Goal: Task Accomplishment & Management: Use online tool/utility

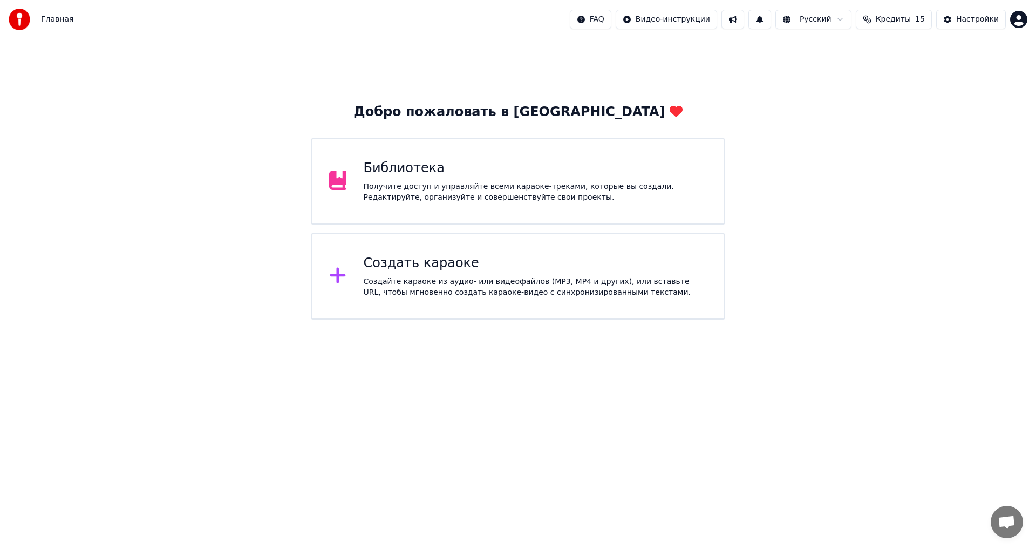
click at [476, 270] on div "Создать караоке" at bounding box center [536, 263] width 344 height 17
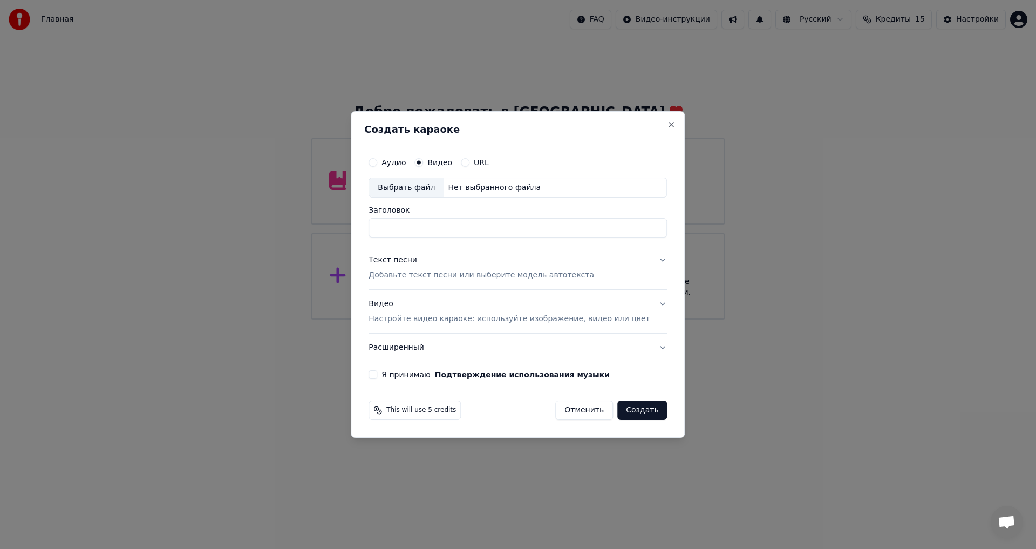
click at [471, 186] on div "Нет выбранного файла" at bounding box center [493, 187] width 101 height 11
drag, startPoint x: 571, startPoint y: 226, endPoint x: 485, endPoint y: 225, distance: 85.8
click at [485, 225] on input "**********" at bounding box center [517, 227] width 298 height 19
type input "**********"
click at [419, 275] on p "Добавьте текст песни или выберите модель автотекста" at bounding box center [480, 275] width 225 height 11
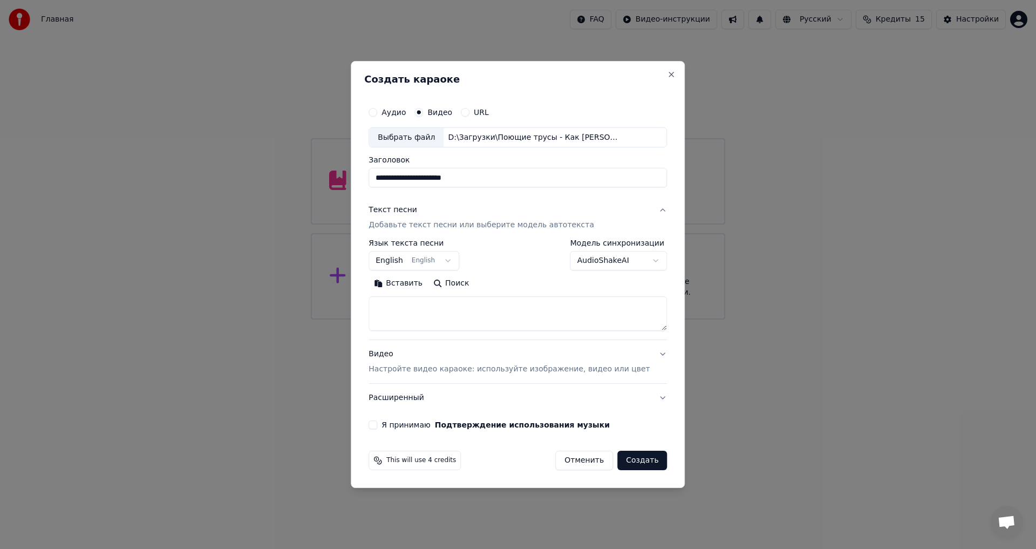
click at [459, 263] on body "**********" at bounding box center [518, 159] width 1036 height 319
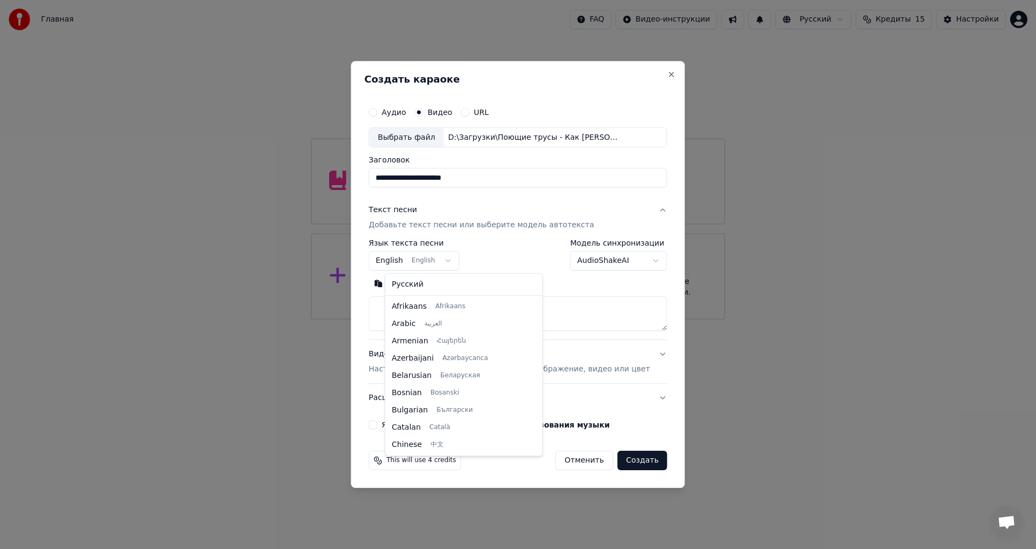
scroll to position [86, 0]
select select "**"
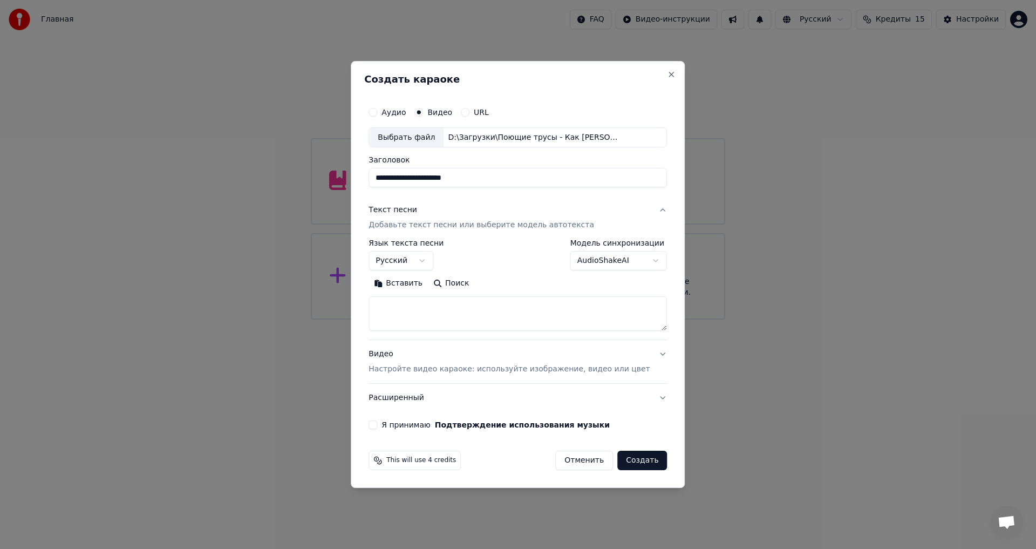
click at [422, 284] on button "Вставить" at bounding box center [397, 283] width 59 height 17
click at [639, 261] on body "**********" at bounding box center [518, 159] width 1036 height 319
click at [377, 426] on button "Я принимаю Подтверждение использования музыки" at bounding box center [372, 424] width 9 height 9
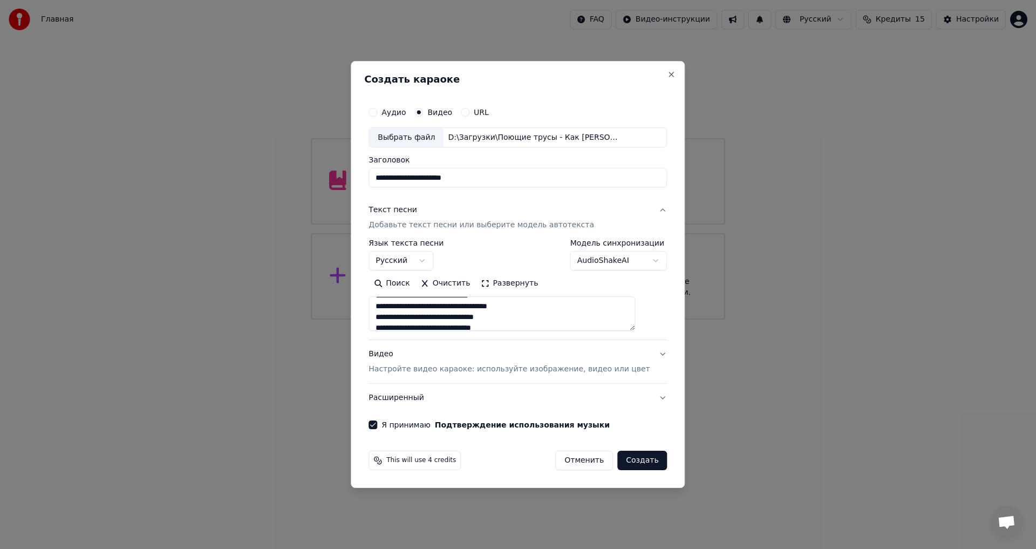
click at [513, 306] on textarea at bounding box center [501, 314] width 266 height 35
click at [515, 306] on textarea at bounding box center [501, 314] width 266 height 35
click at [491, 317] on textarea at bounding box center [501, 314] width 266 height 35
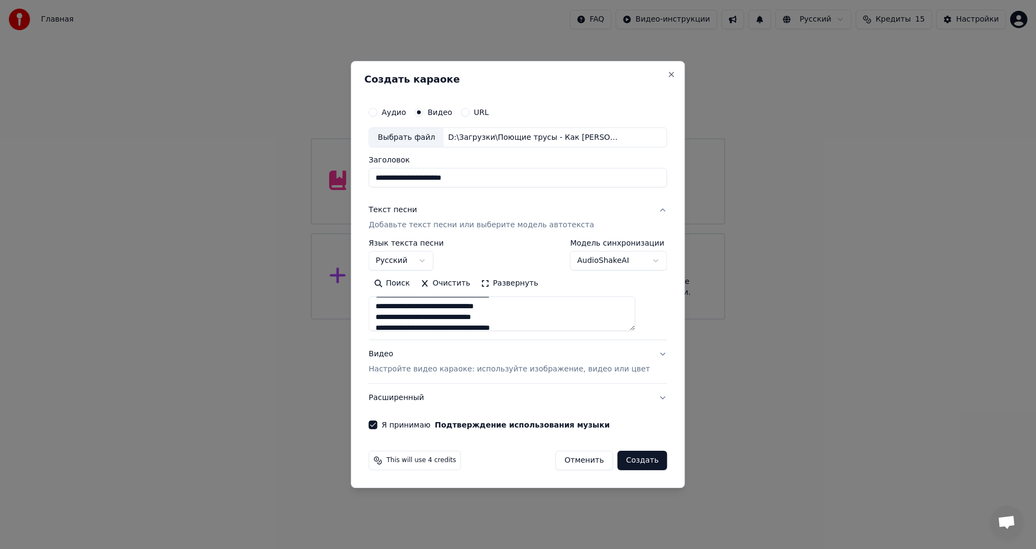
scroll to position [108, 0]
click at [484, 325] on textarea at bounding box center [501, 314] width 266 height 35
click at [514, 323] on textarea at bounding box center [501, 314] width 266 height 35
click at [483, 314] on textarea at bounding box center [501, 314] width 266 height 35
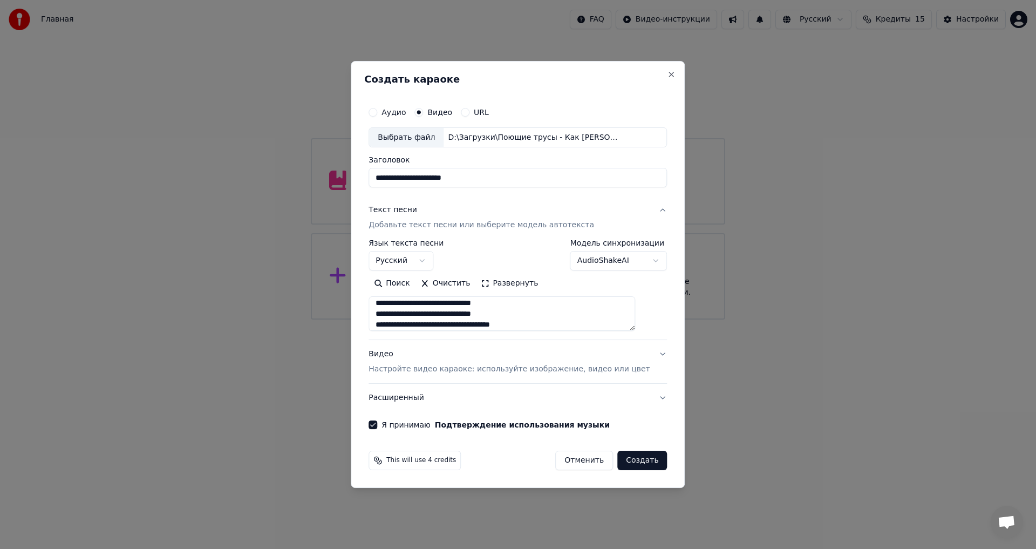
scroll to position [381, 0]
click at [495, 304] on textarea at bounding box center [501, 314] width 266 height 35
click at [542, 314] on textarea at bounding box center [501, 314] width 266 height 35
click at [514, 310] on textarea at bounding box center [501, 314] width 266 height 35
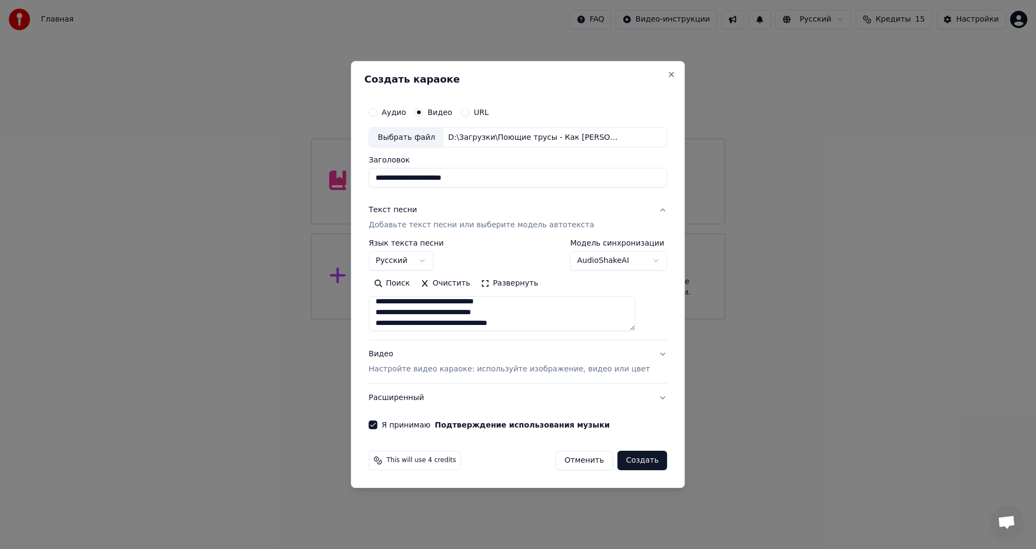
scroll to position [439, 0]
type textarea "**********"
click at [626, 458] on button "Создать" at bounding box center [642, 459] width 50 height 19
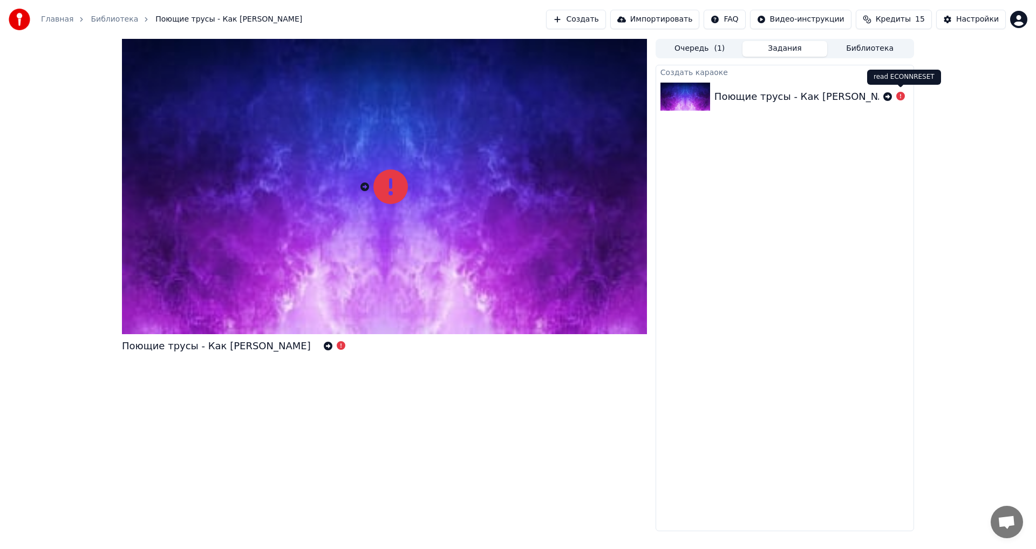
click at [285, 516] on div "Поющие трусы - Как [PERSON_NAME]" at bounding box center [384, 285] width 525 height 492
click at [887, 101] on div at bounding box center [894, 96] width 22 height 13
click at [886, 98] on icon at bounding box center [887, 96] width 9 height 9
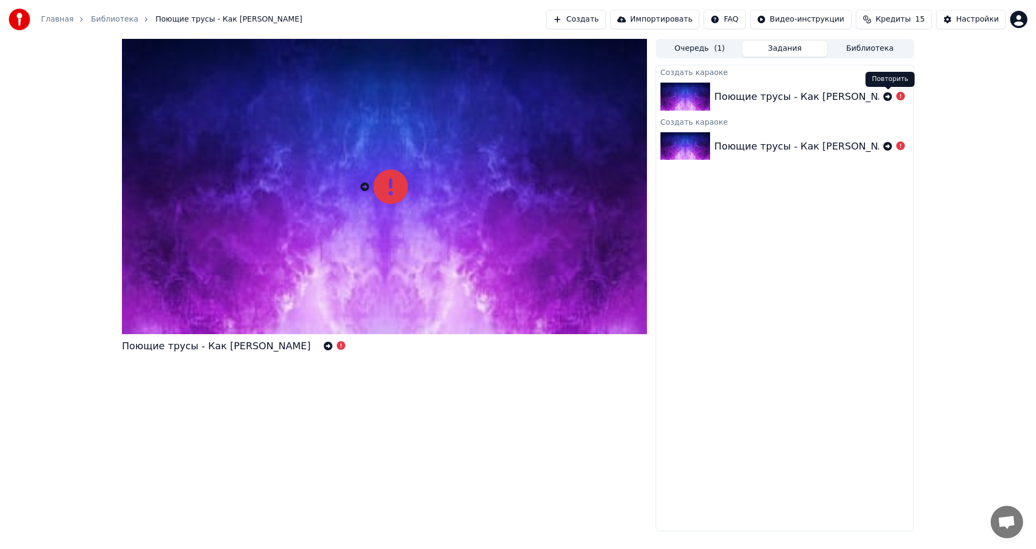
click at [887, 98] on icon at bounding box center [887, 96] width 9 height 9
click at [887, 97] on icon at bounding box center [887, 96] width 9 height 9
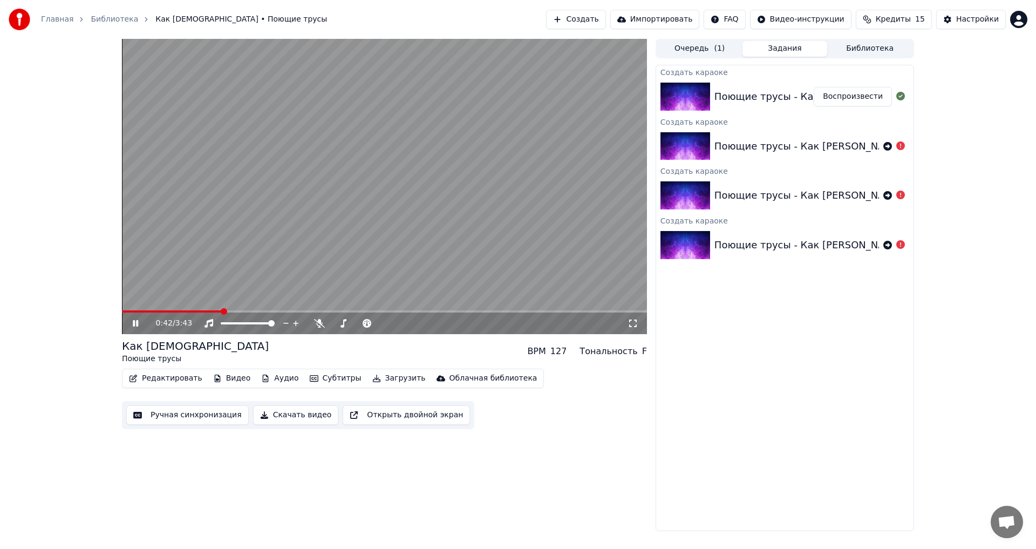
click at [138, 324] on icon at bounding box center [135, 323] width 5 height 6
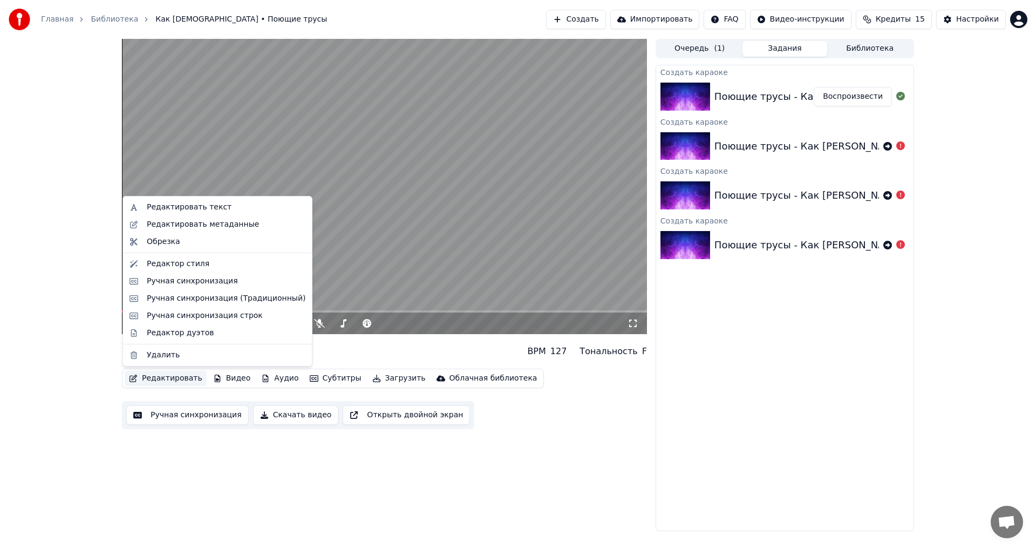
click at [161, 379] on button "Редактировать" at bounding box center [166, 378] width 82 height 15
click at [208, 208] on div "Редактировать текст" at bounding box center [189, 207] width 85 height 11
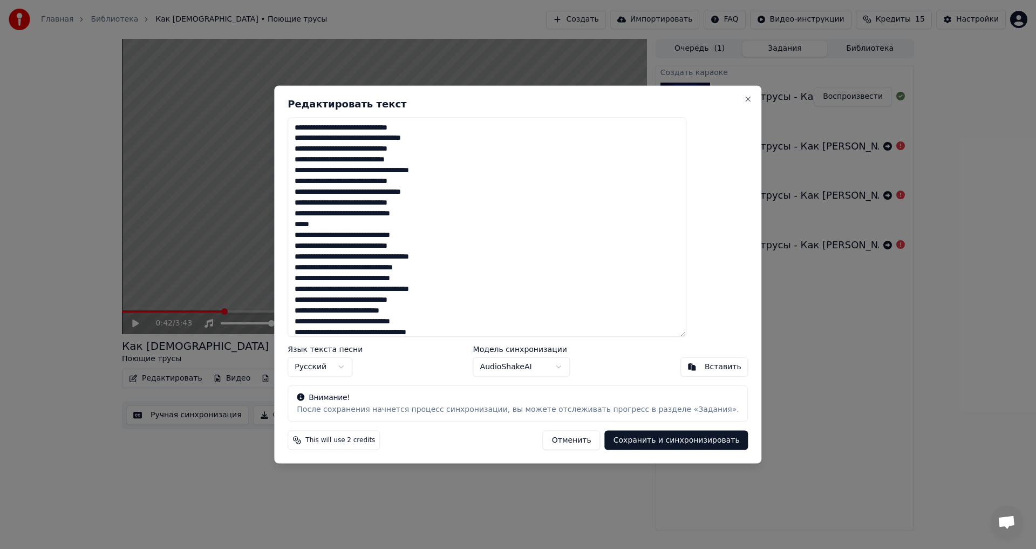
click at [384, 128] on textarea at bounding box center [486, 227] width 399 height 220
click at [382, 147] on textarea at bounding box center [486, 227] width 399 height 220
click at [383, 159] on textarea at bounding box center [486, 227] width 399 height 220
click at [416, 159] on textarea at bounding box center [486, 227] width 399 height 220
click at [416, 244] on textarea at bounding box center [486, 227] width 399 height 220
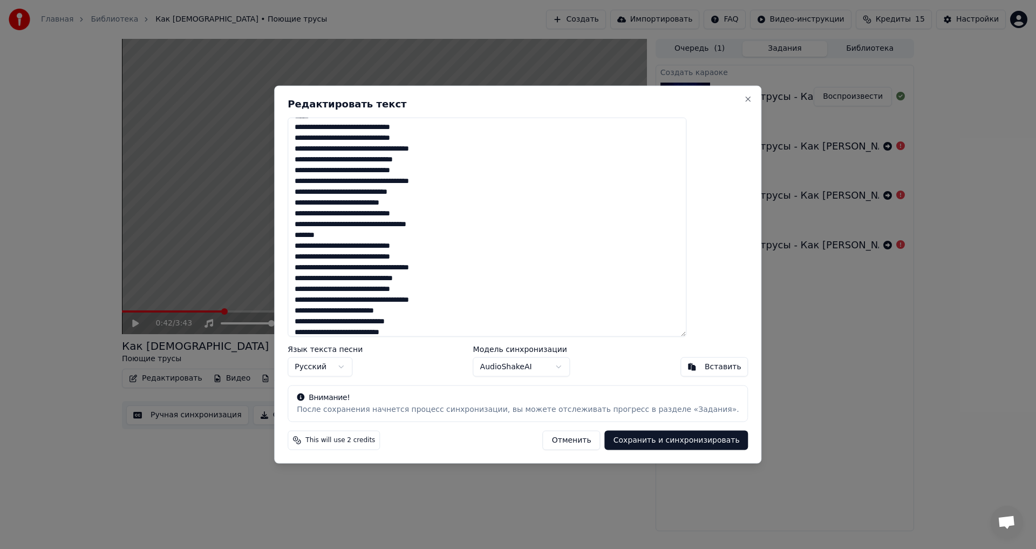
scroll to position [189, 0]
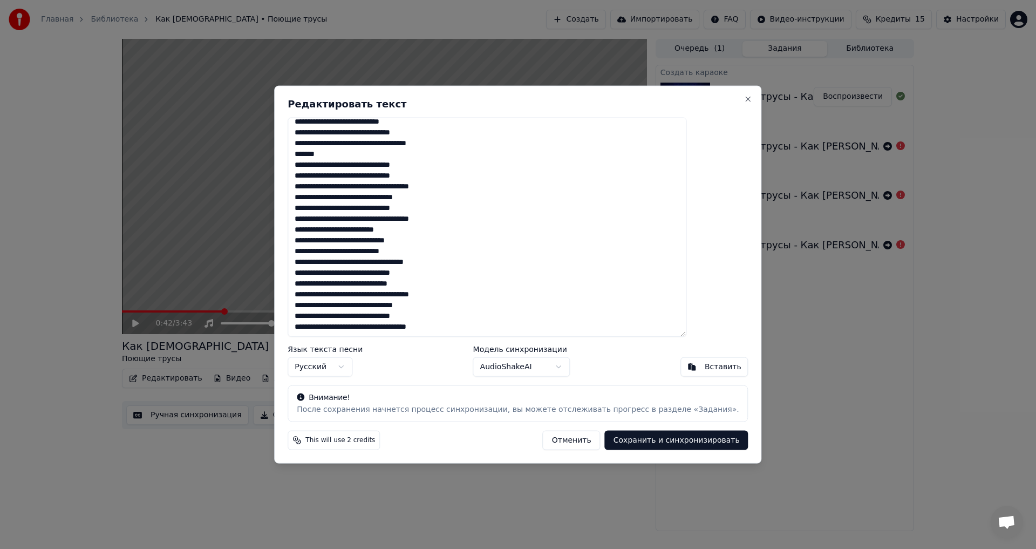
click at [367, 251] on textarea at bounding box center [486, 227] width 399 height 220
click at [416, 284] on textarea at bounding box center [486, 227] width 399 height 220
click at [498, 281] on textarea at bounding box center [486, 227] width 399 height 220
click at [453, 262] on textarea at bounding box center [486, 227] width 399 height 220
click at [512, 206] on textarea at bounding box center [486, 227] width 399 height 220
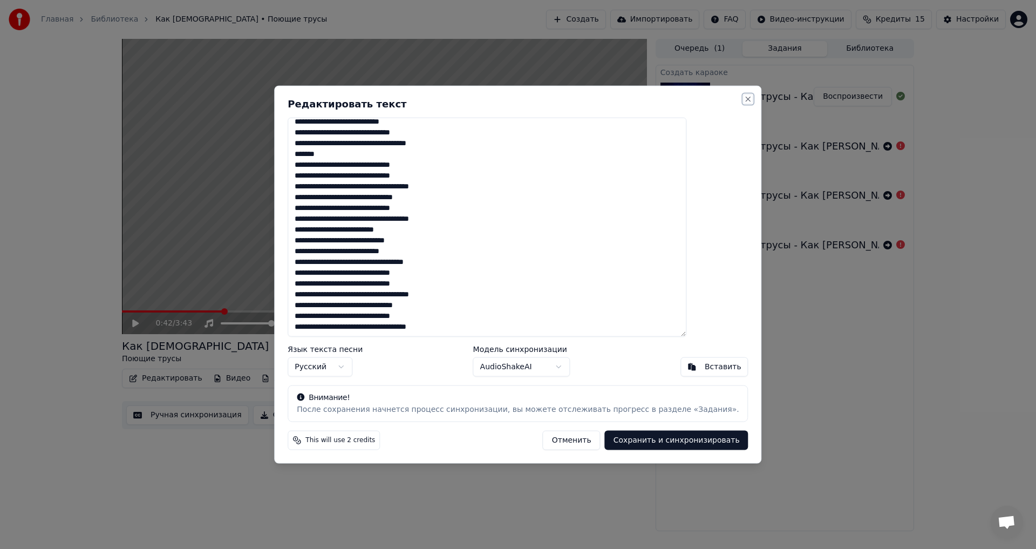
click at [744, 98] on button "Close" at bounding box center [748, 98] width 9 height 9
type textarea "**********"
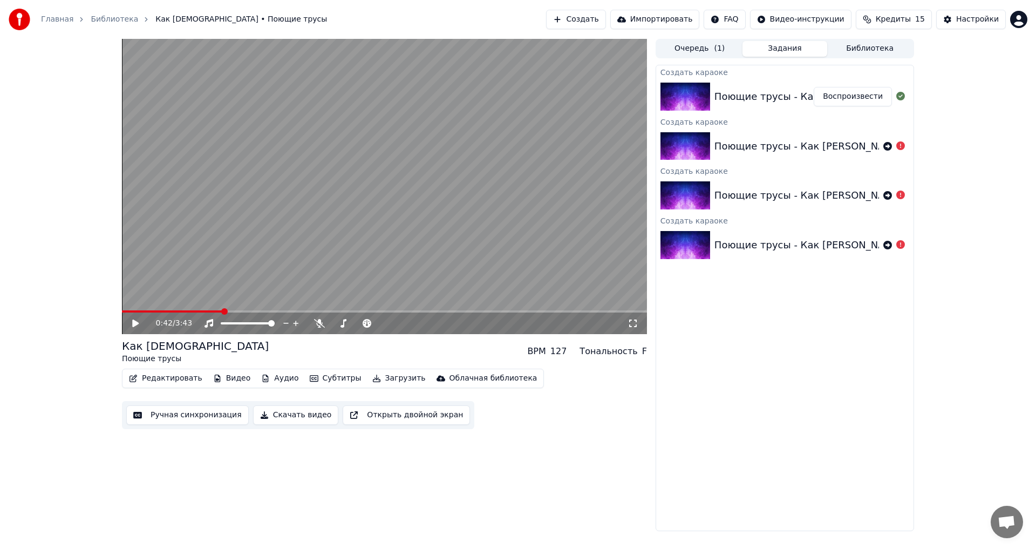
click at [175, 380] on button "Редактировать" at bounding box center [166, 378] width 82 height 15
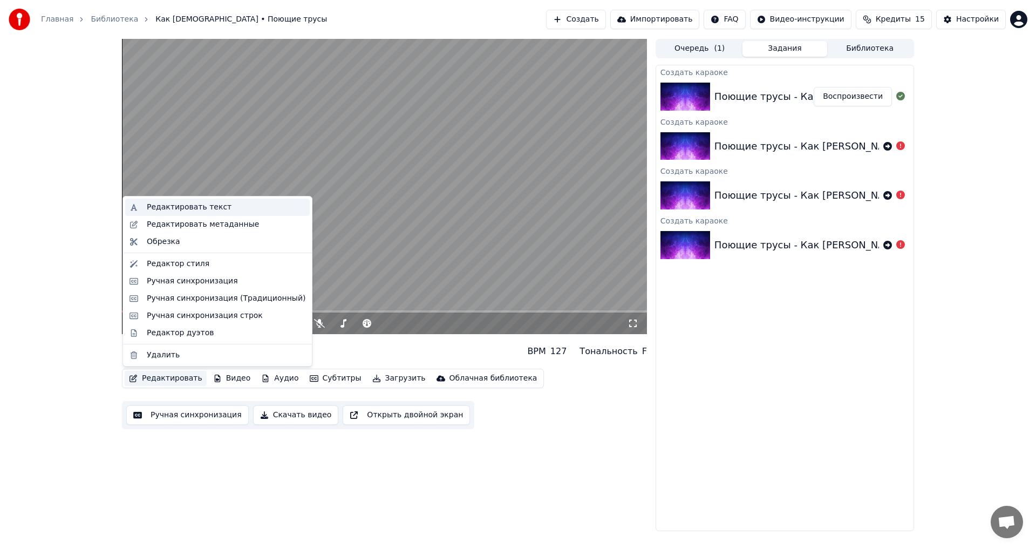
click at [195, 208] on div "Редактировать текст" at bounding box center [189, 207] width 85 height 11
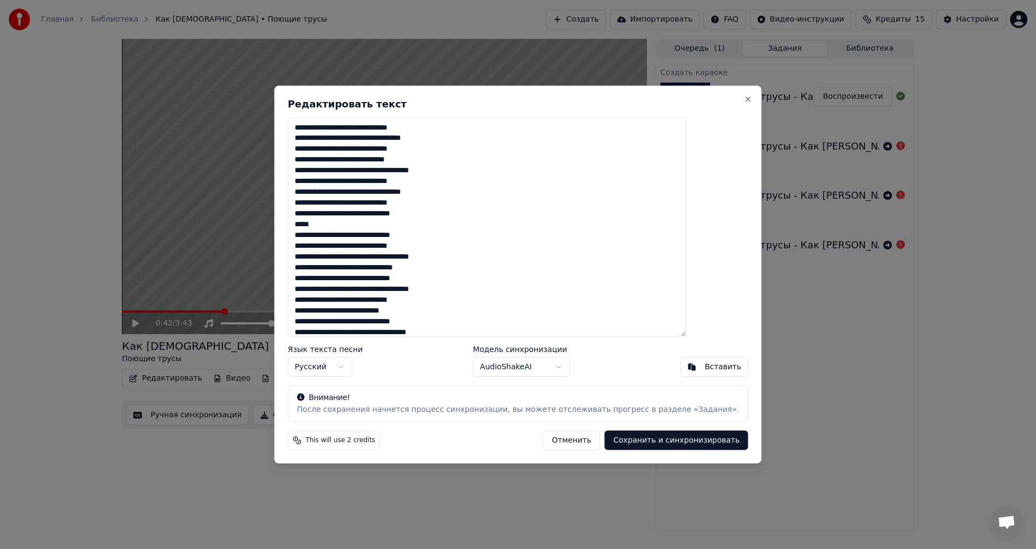
click at [383, 128] on textarea at bounding box center [486, 227] width 399 height 220
click at [414, 158] on textarea at bounding box center [486, 227] width 399 height 220
click at [416, 245] on textarea at bounding box center [486, 227] width 399 height 220
click at [382, 160] on textarea at bounding box center [486, 227] width 399 height 220
click at [384, 145] on textarea at bounding box center [486, 227] width 399 height 220
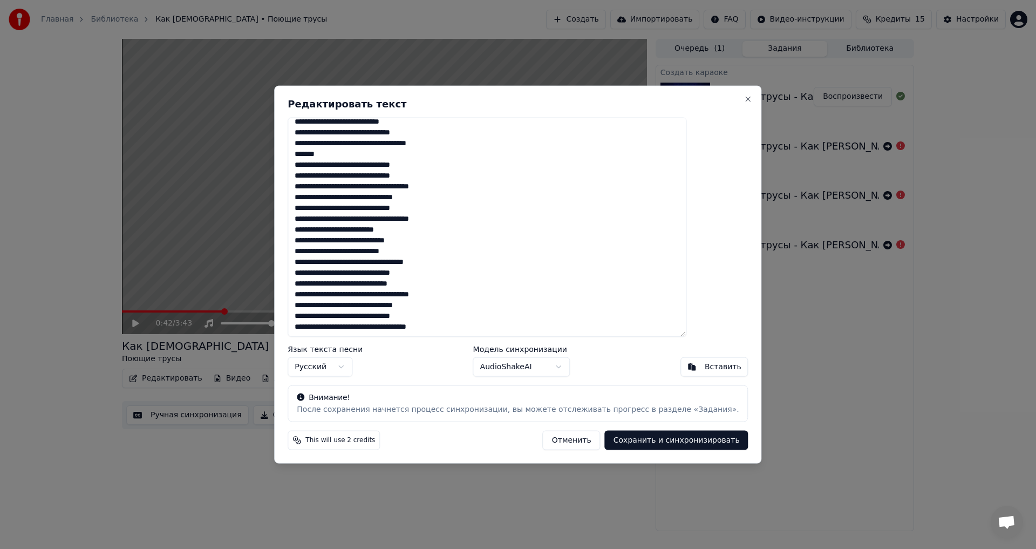
click at [434, 264] on textarea at bounding box center [486, 227] width 399 height 220
click at [367, 252] on textarea at bounding box center [486, 227] width 399 height 220
click at [416, 283] on textarea at bounding box center [486, 227] width 399 height 220
type textarea "**********"
click at [653, 440] on button "Сохранить и синхронизировать" at bounding box center [676, 439] width 143 height 19
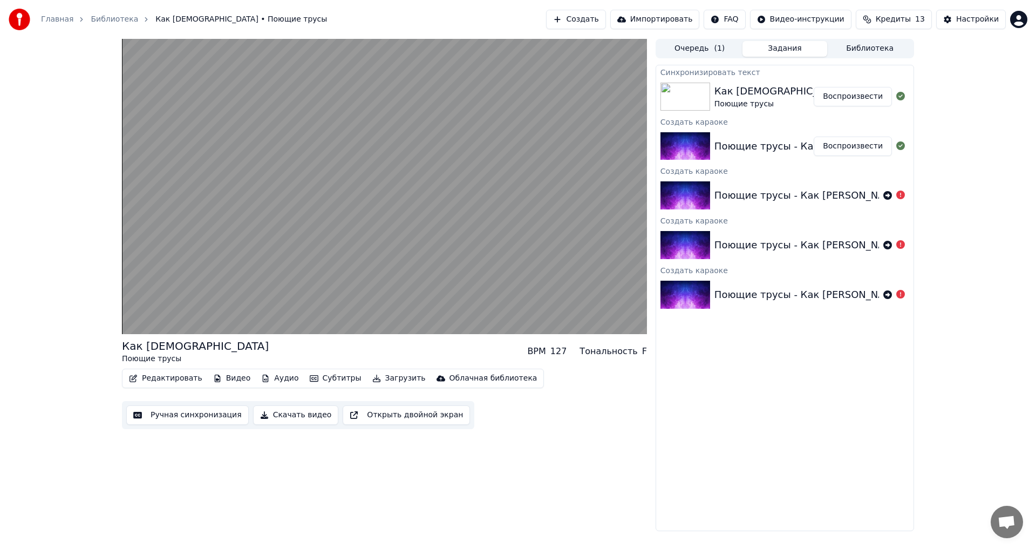
click at [183, 415] on button "Ручная синхронизация" at bounding box center [187, 414] width 122 height 19
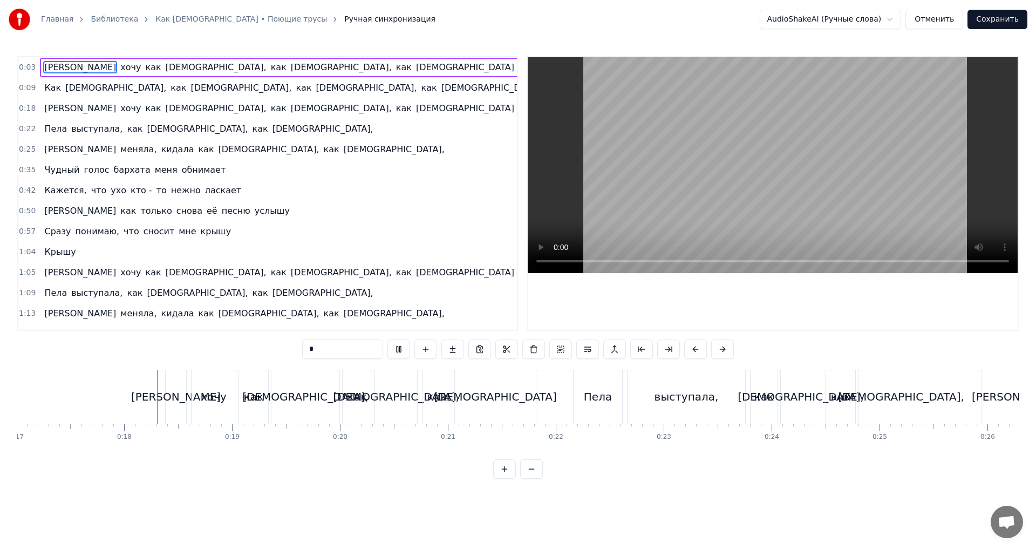
scroll to position [0, 1837]
